Goal: Entertainment & Leisure: Consume media (video, audio)

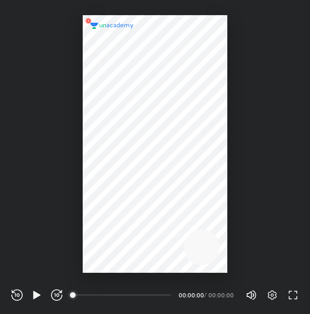
scroll to position [314, 310]
click at [37, 289] on div "REWIND (J) PLAY (K) FORWARD (L) 00:00 00:00:00 / 00:00:00 Volume (M) 100% Setti…" at bounding box center [155, 295] width 288 height 14
click at [35, 292] on icon "button" at bounding box center [36, 294] width 7 height 8
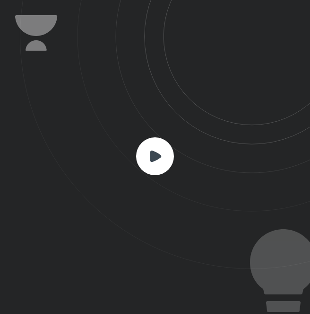
click at [35, 292] on div at bounding box center [155, 157] width 310 height 314
click at [140, 153] on rect at bounding box center [155, 156] width 38 height 38
click at [149, 149] on rect at bounding box center [155, 156] width 38 height 38
click at [159, 163] on rect at bounding box center [155, 156] width 38 height 38
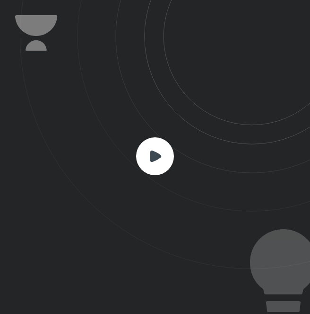
drag, startPoint x: 159, startPoint y: 163, endPoint x: 76, endPoint y: 291, distance: 152.5
click at [76, 291] on div at bounding box center [155, 157] width 310 height 314
click at [162, 176] on div at bounding box center [155, 157] width 38 height 40
click at [157, 157] on icon at bounding box center [155, 155] width 11 height 11
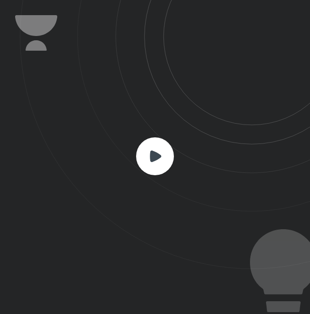
click at [157, 157] on icon at bounding box center [155, 155] width 11 height 11
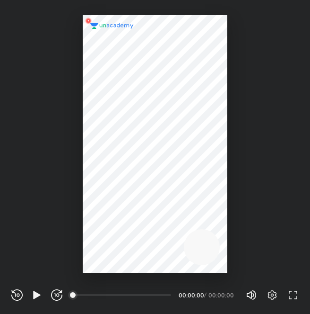
click at [179, 159] on div at bounding box center [155, 143] width 145 height 257
click at [37, 295] on icon "button" at bounding box center [36, 294] width 7 height 8
